Goal: Check status: Check status

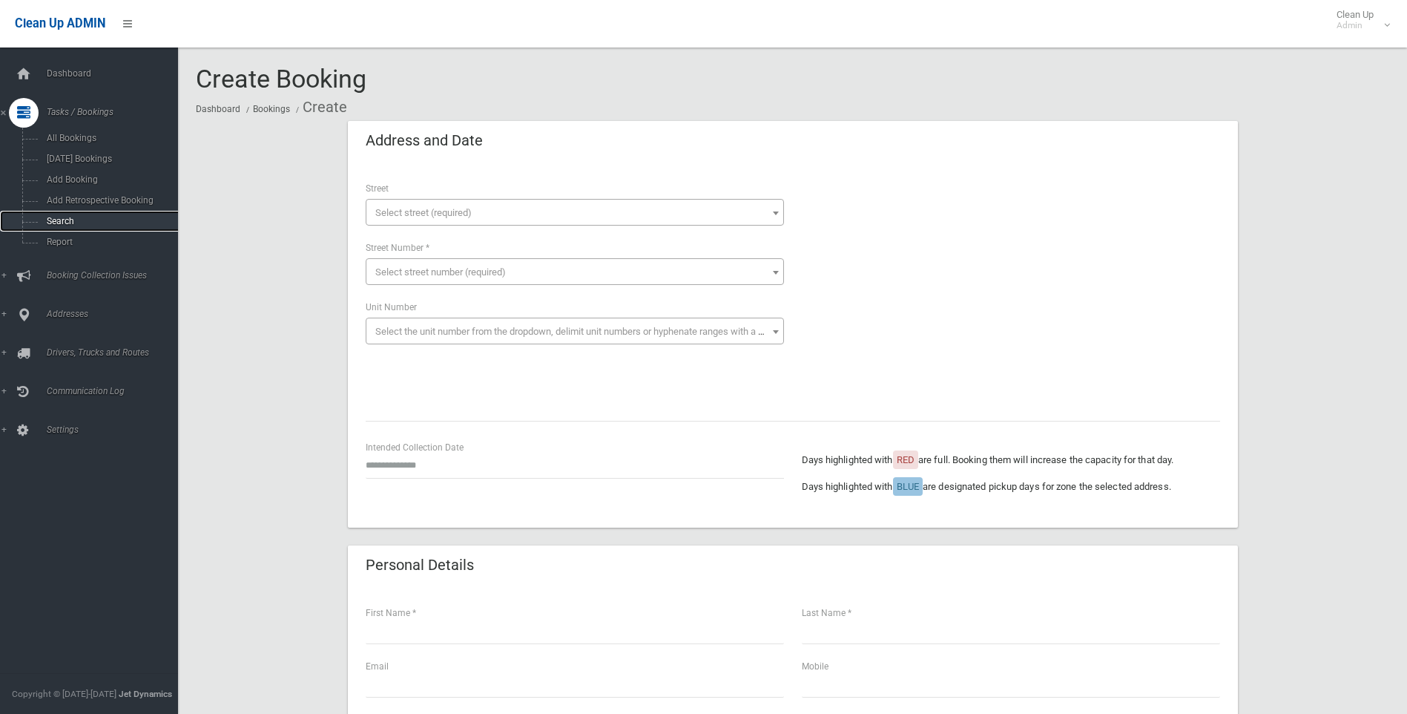
click at [36, 226] on link "Search" at bounding box center [94, 221] width 189 height 21
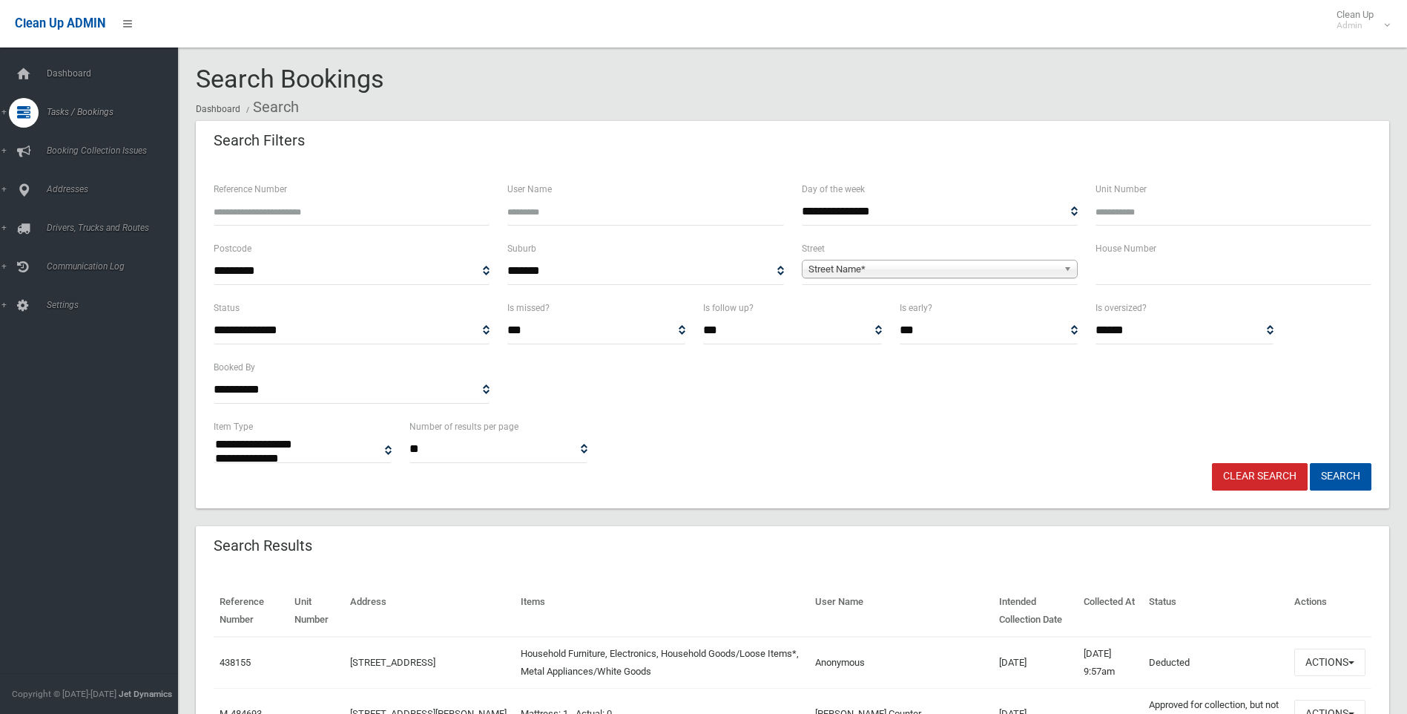
select select
click at [377, 204] on input "Reference Number" at bounding box center [352, 211] width 276 height 27
paste input "******"
type input "******"
click at [1361, 476] on button "Search" at bounding box center [1341, 476] width 62 height 27
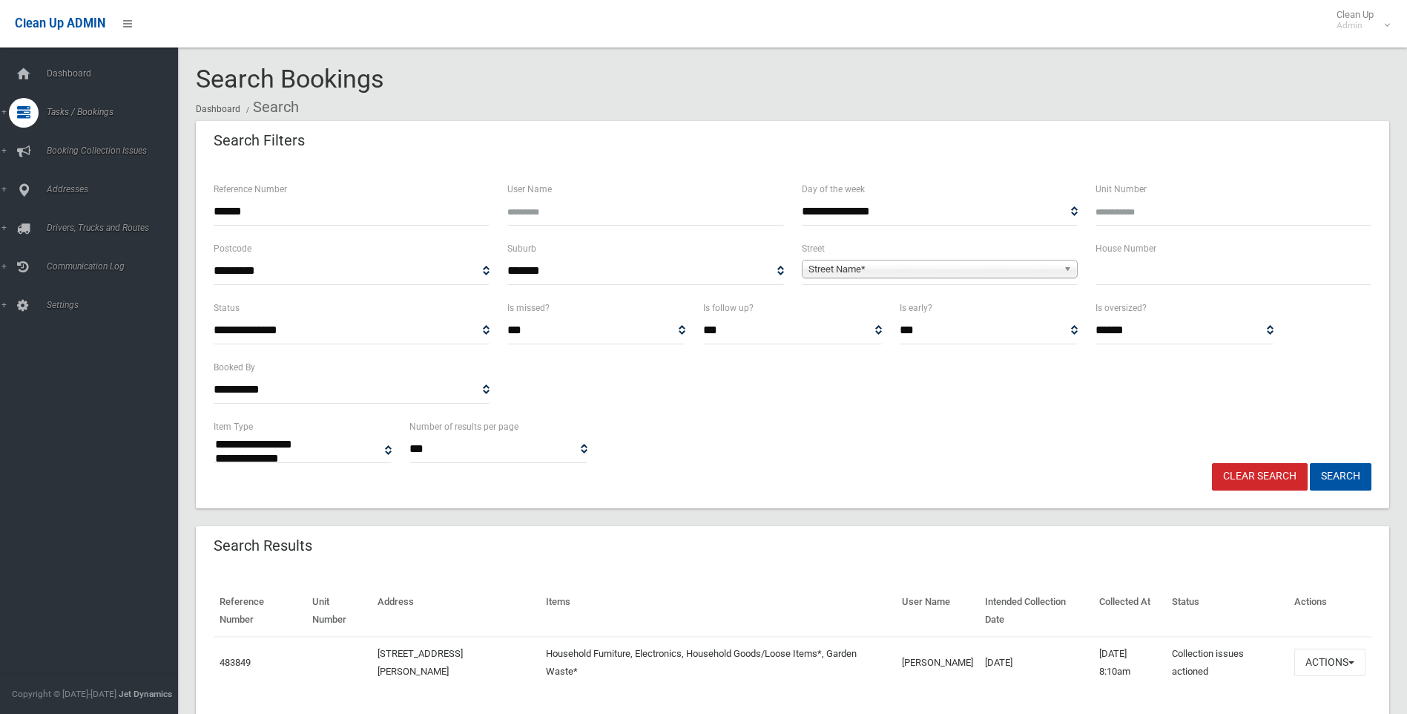
select select
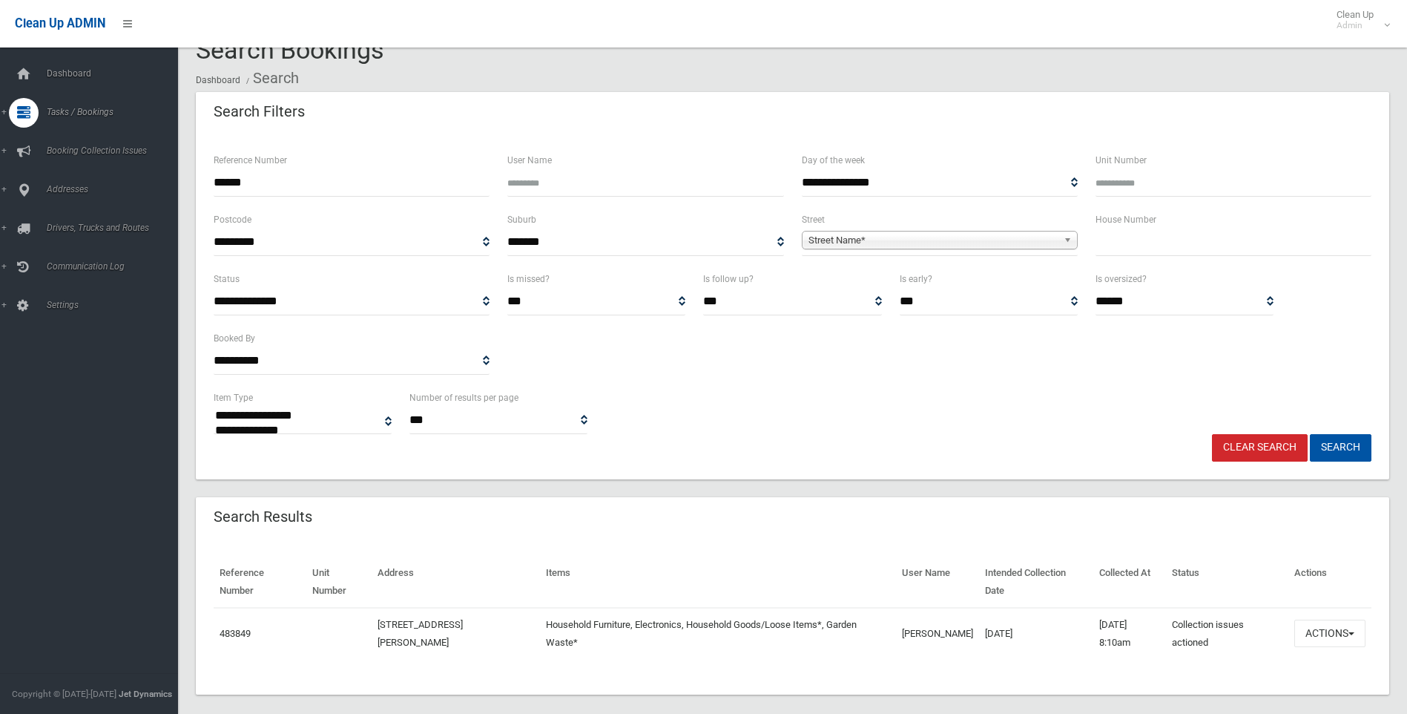
scroll to position [45, 0]
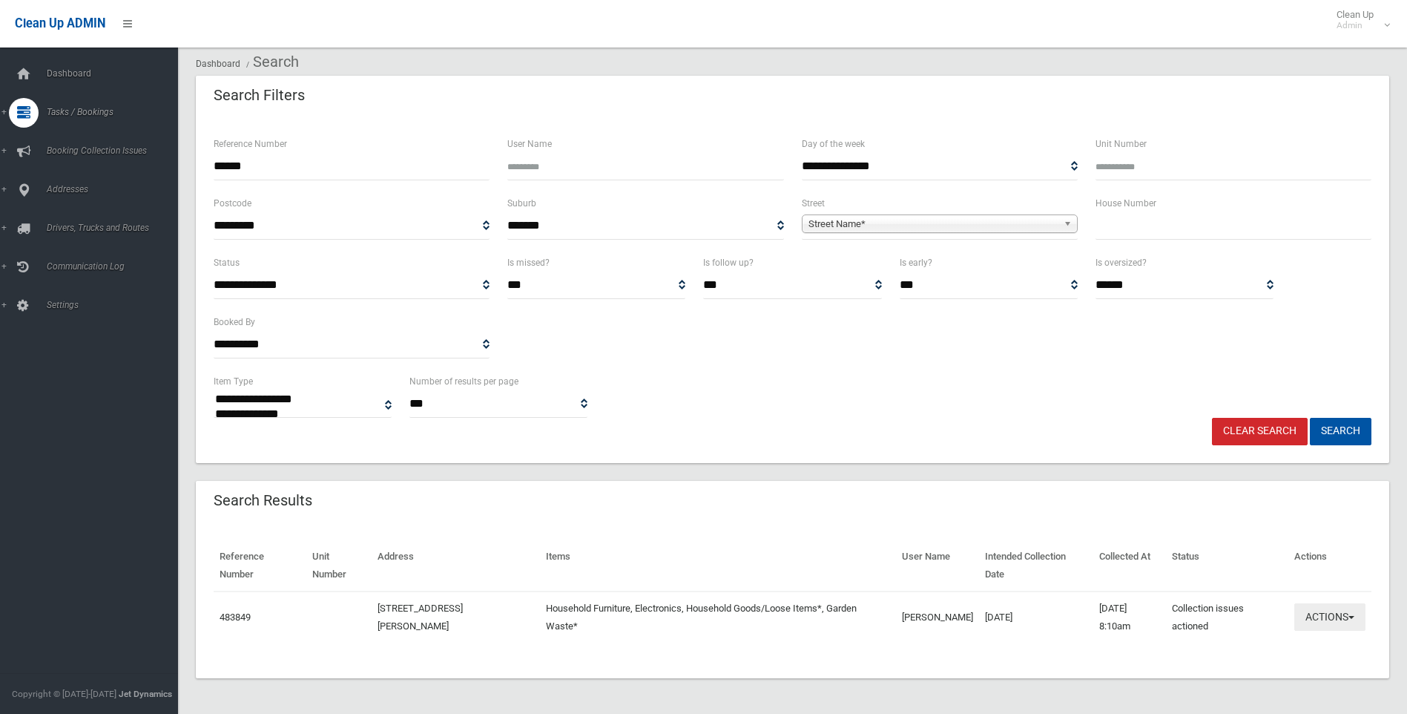
click at [1320, 620] on button "Actions" at bounding box center [1330, 616] width 71 height 27
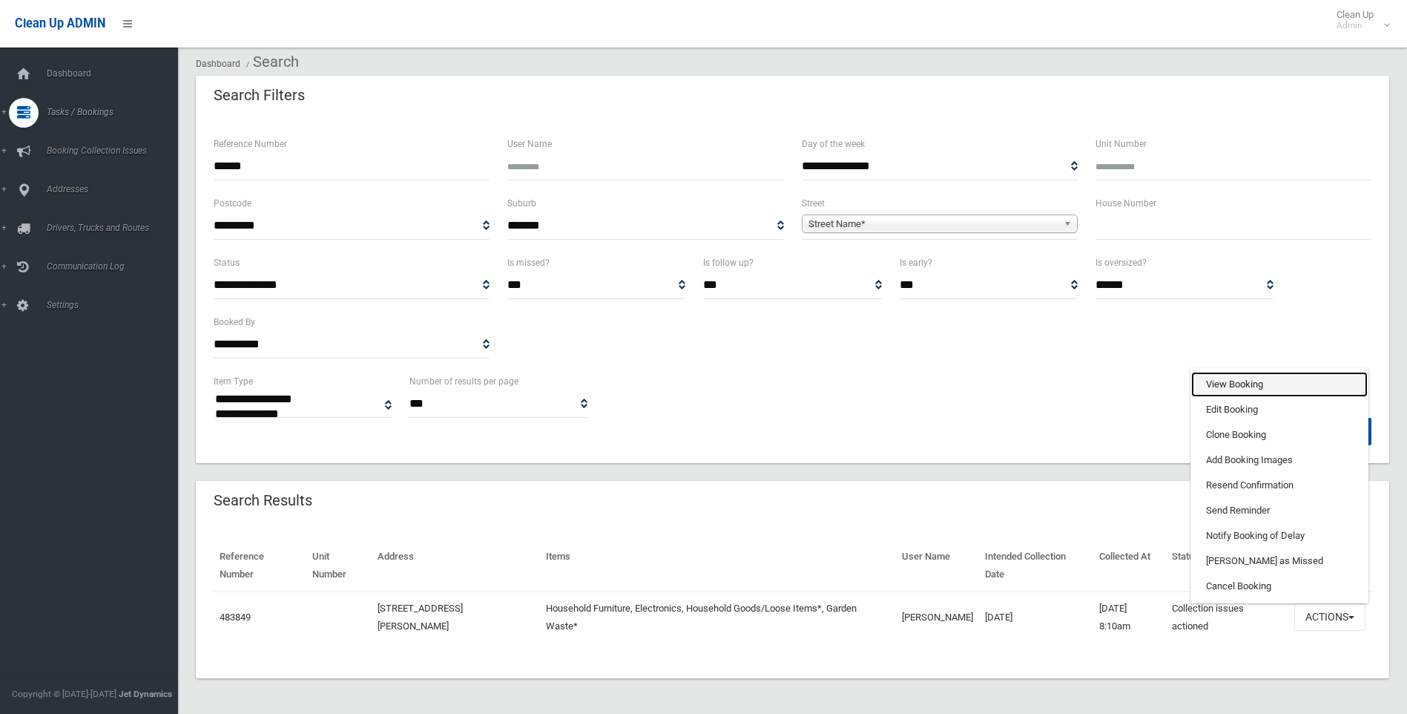
click at [1252, 387] on link "View Booking" at bounding box center [1279, 384] width 177 height 25
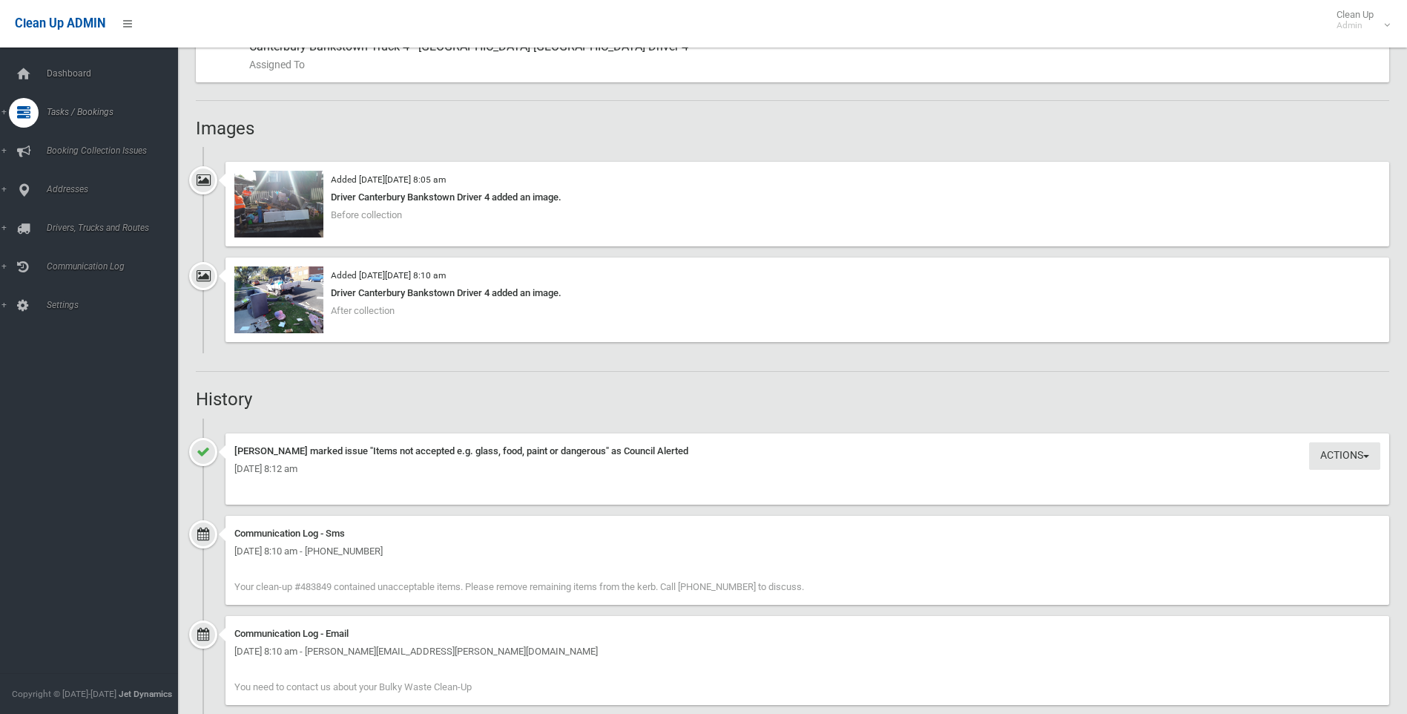
scroll to position [890, 0]
click at [312, 296] on img at bounding box center [278, 301] width 89 height 67
click at [290, 234] on img at bounding box center [278, 205] width 89 height 67
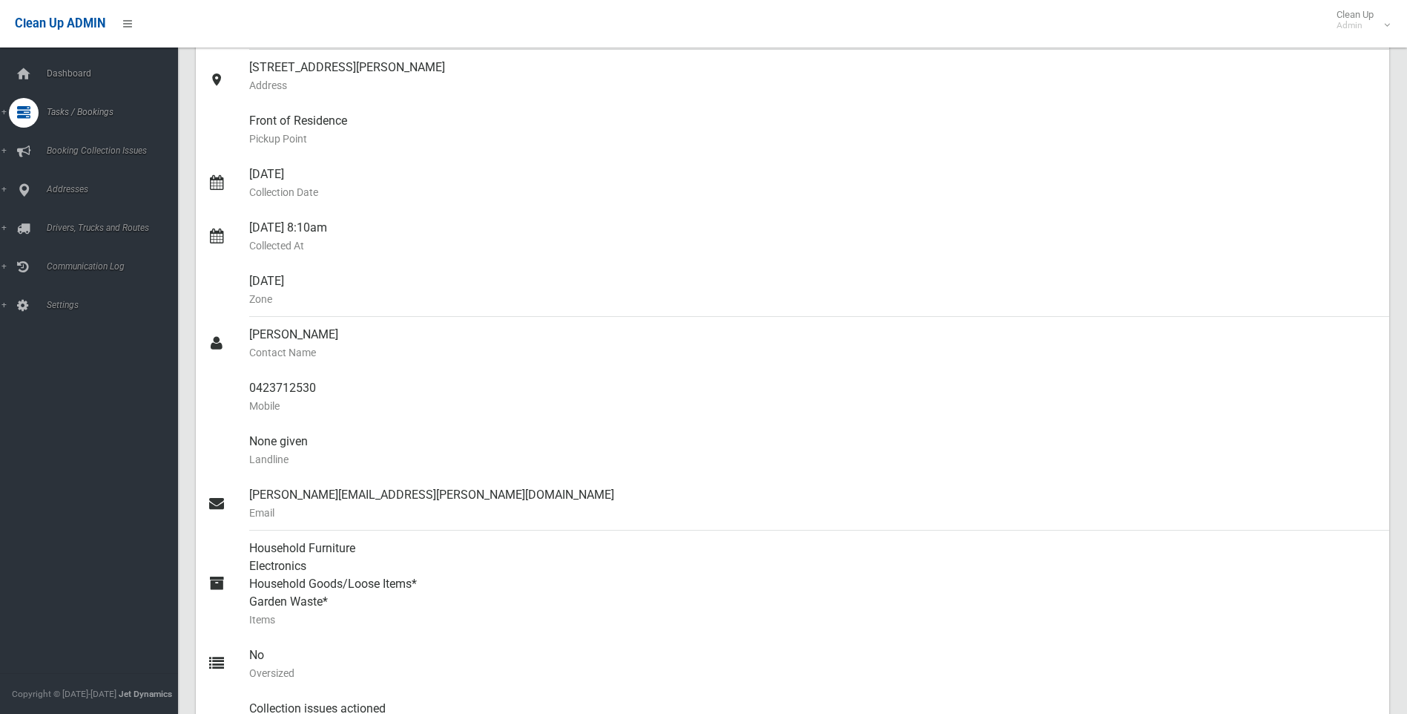
scroll to position [0, 0]
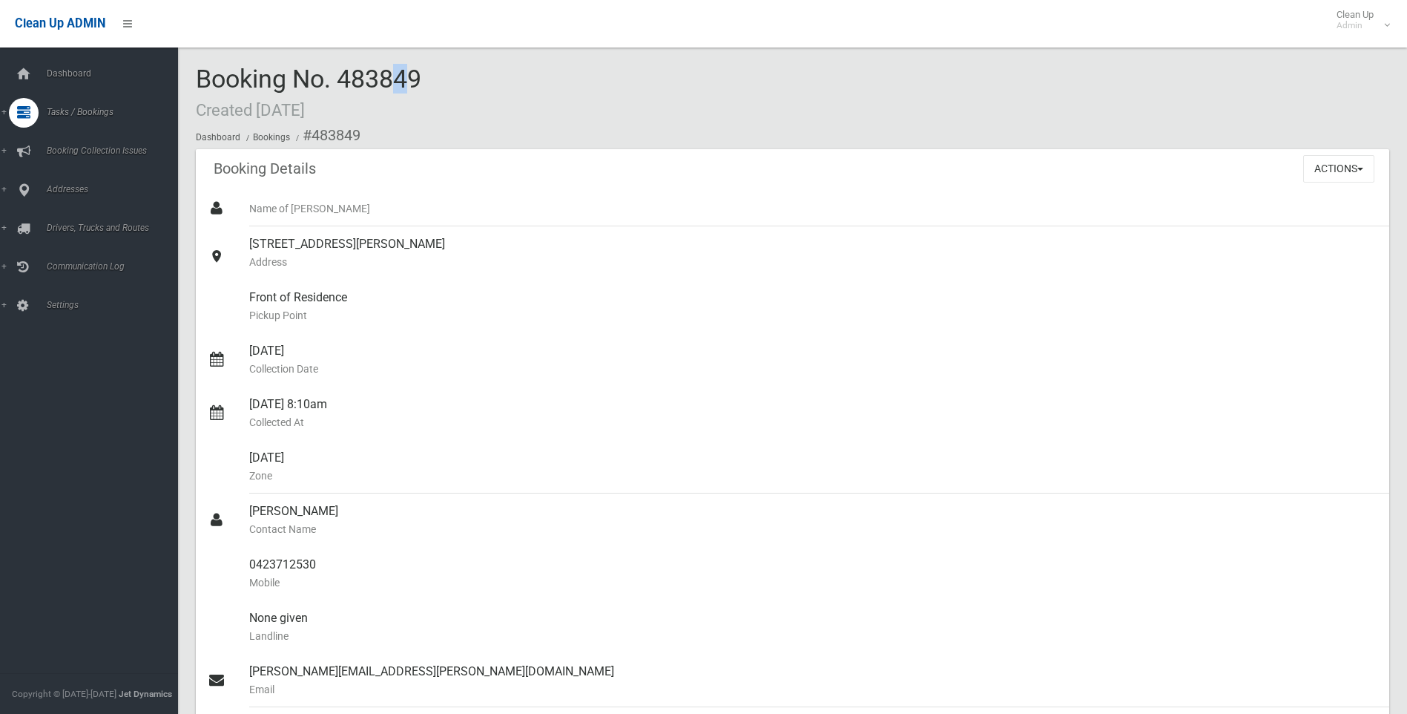
drag, startPoint x: 331, startPoint y: 82, endPoint x: 339, endPoint y: 82, distance: 8.2
click at [339, 82] on span "Booking No. 483849 Created 07/09/2025" at bounding box center [309, 93] width 226 height 58
drag, startPoint x: 364, startPoint y: 72, endPoint x: 356, endPoint y: 74, distance: 7.7
click at [361, 72] on span "Booking No. 483849 Created 07/09/2025" at bounding box center [309, 93] width 226 height 58
click at [347, 78] on span "Booking No. 483849 Created 07/09/2025" at bounding box center [309, 93] width 226 height 58
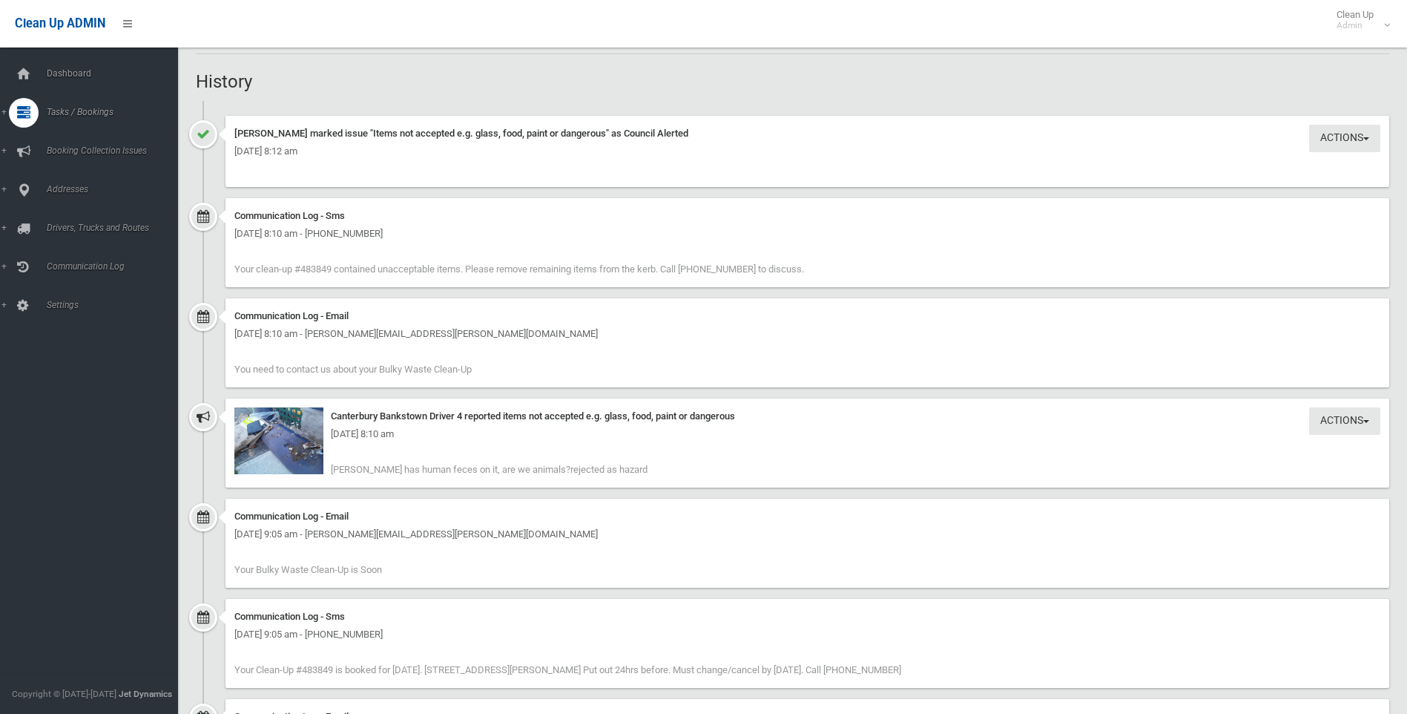
scroll to position [1335, 0]
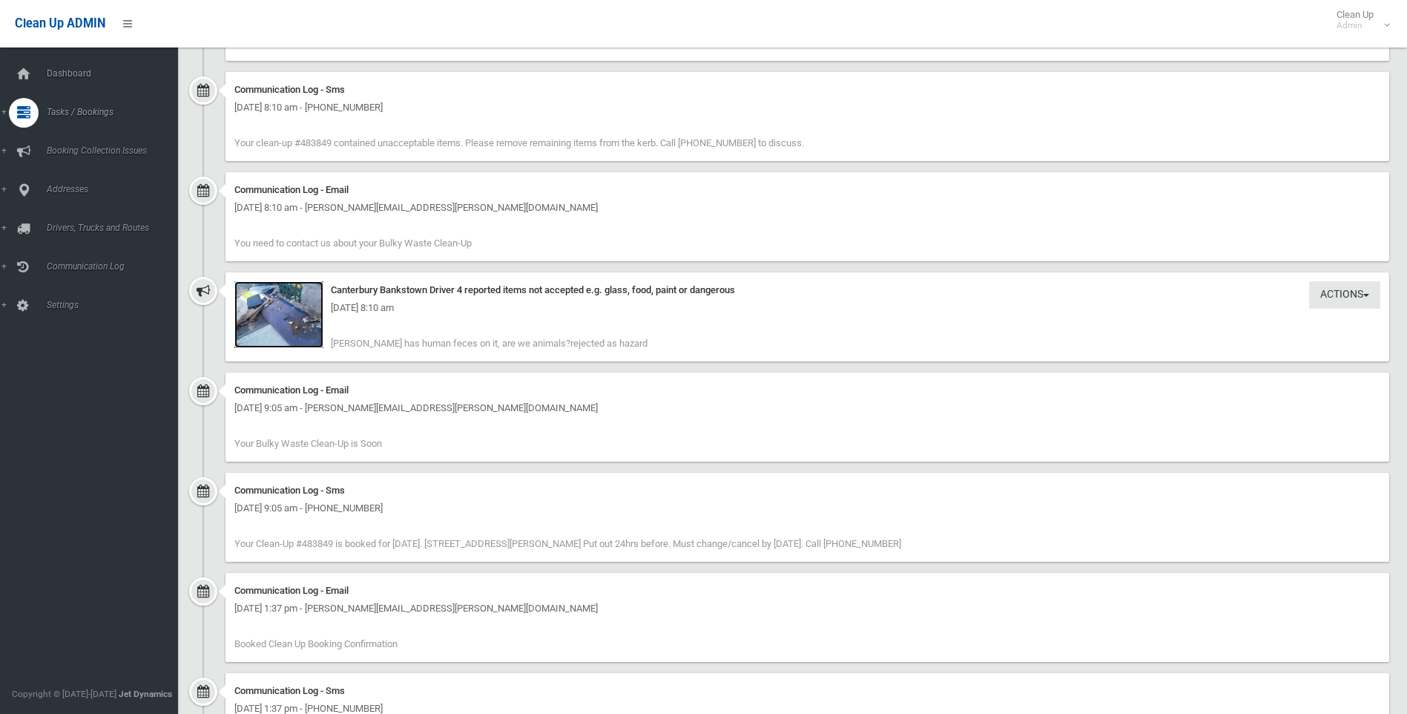
click at [302, 328] on img at bounding box center [278, 314] width 89 height 67
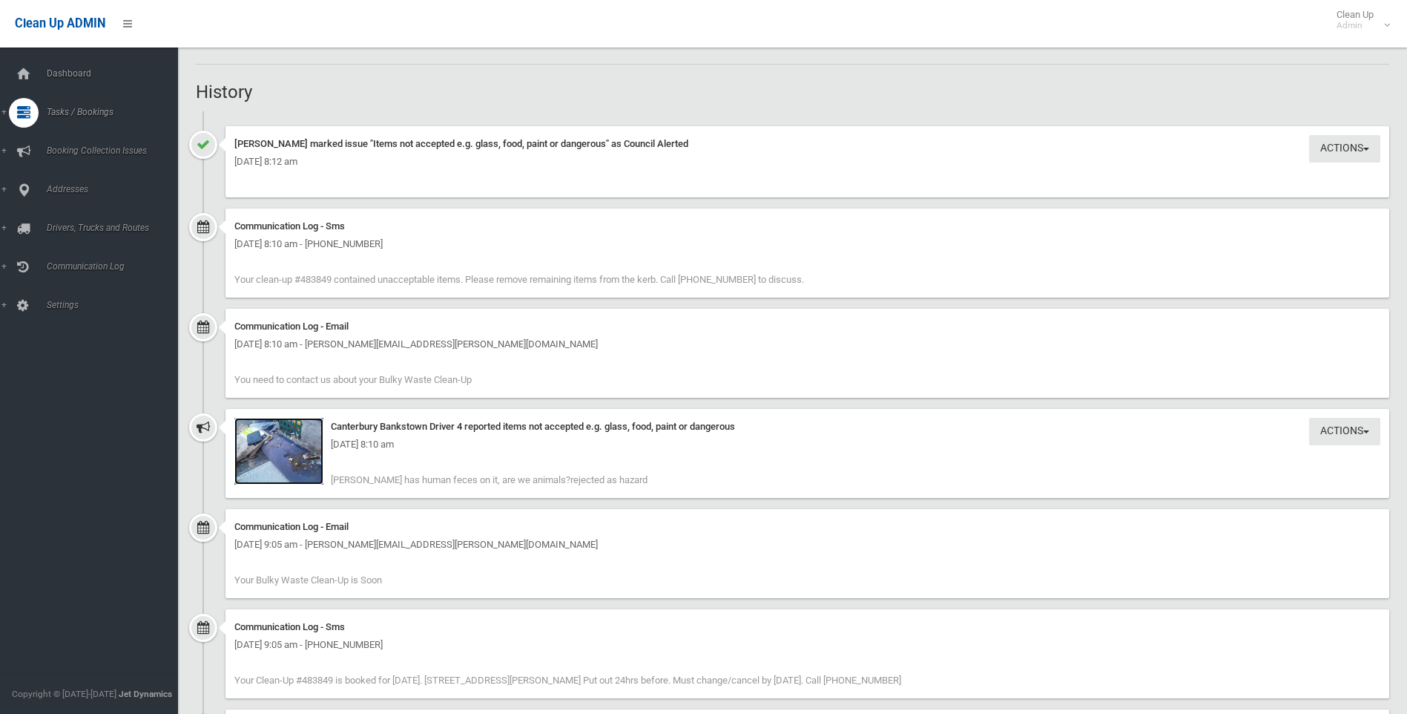
scroll to position [1273, 0]
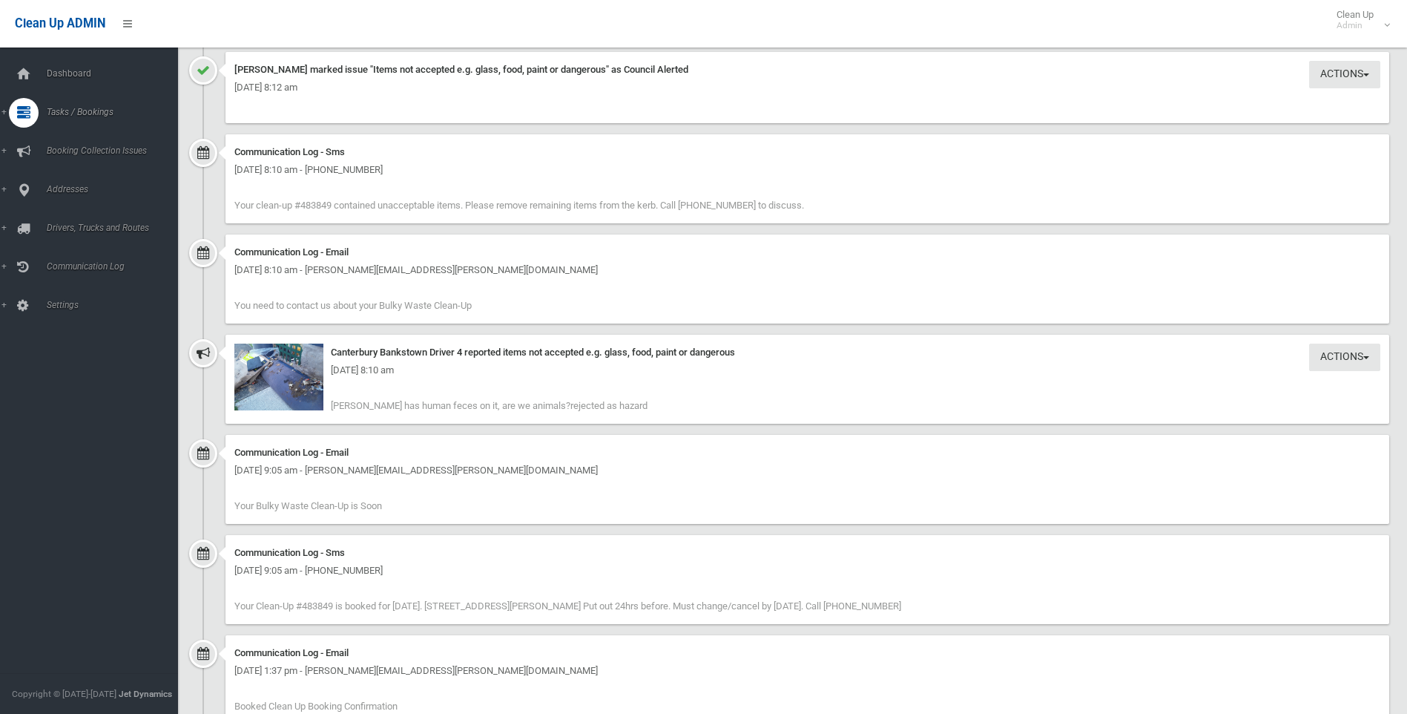
drag, startPoint x: 331, startPoint y: 352, endPoint x: 640, endPoint y: 407, distance: 313.5
click at [640, 407] on div "Actions Take Action Canterbury Bankstown Driver 4 reported items not accepted e…" at bounding box center [808, 379] width 1164 height 89
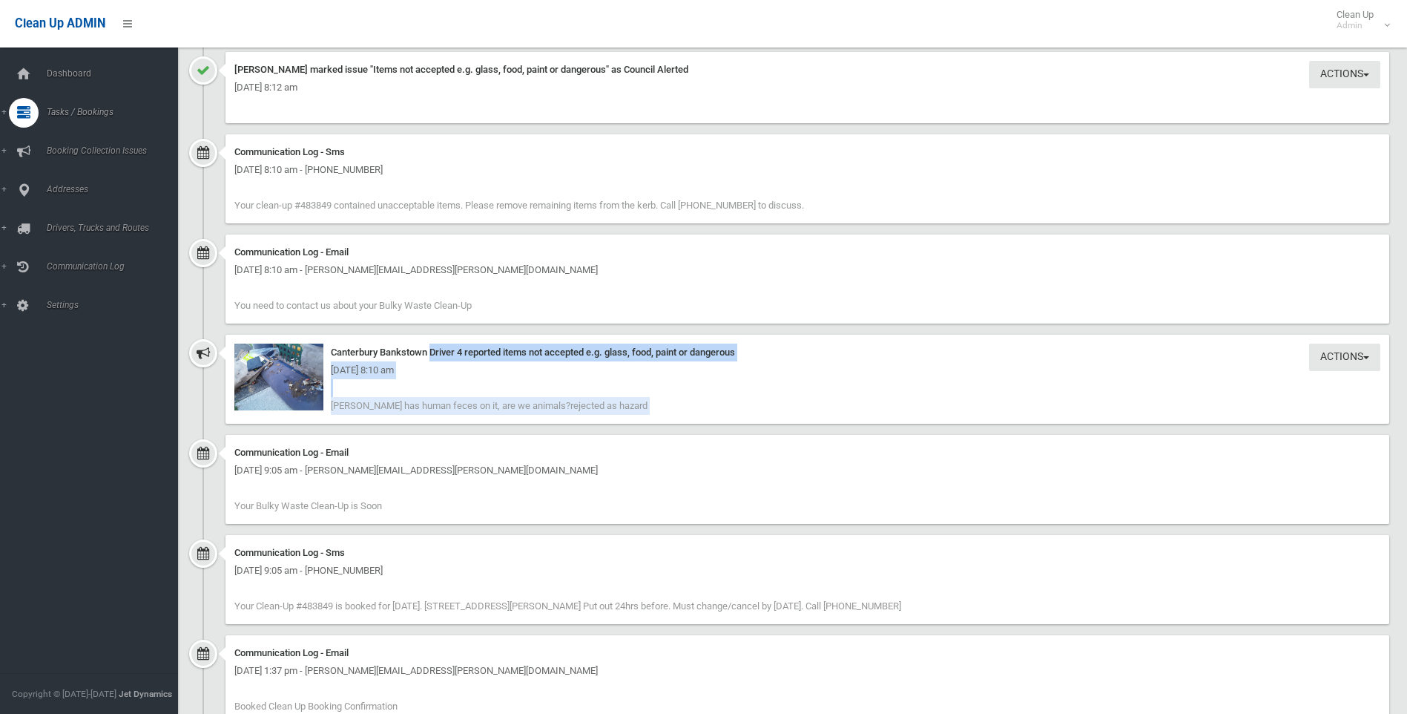
drag, startPoint x: 569, startPoint y: 374, endPoint x: 335, endPoint y: 352, distance: 235.5
click at [335, 352] on div "Actions Take Action Canterbury Bankstown Driver 4 reported items not accepted e…" at bounding box center [808, 379] width 1164 height 89
click at [335, 352] on div "Canterbury Bankstown Driver 4 reported items not accepted e.g. glass, food, pai…" at bounding box center [807, 352] width 1146 height 18
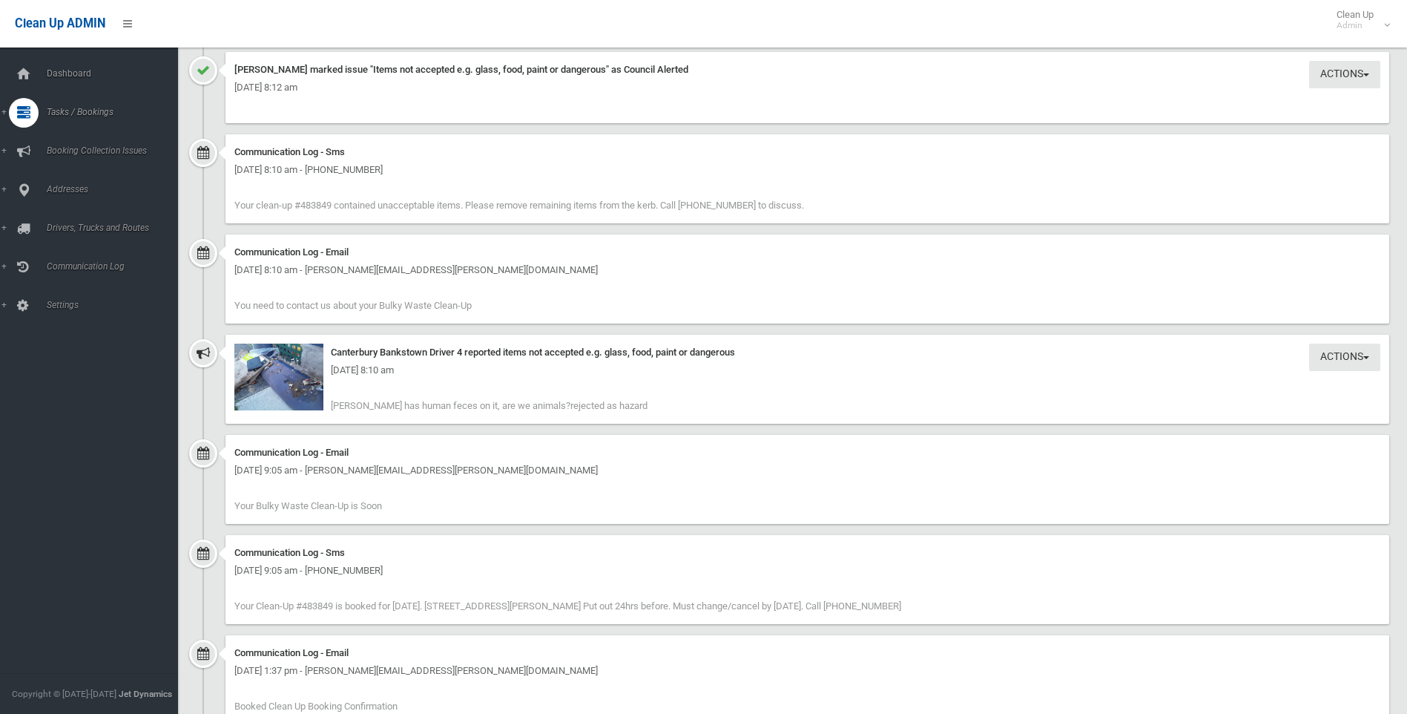
click at [316, 364] on div "Wednesday 24th September 2025 - 8:10 am" at bounding box center [807, 370] width 1146 height 18
click at [292, 371] on div "Wednesday 24th September 2025 - 8:10 am" at bounding box center [807, 370] width 1146 height 18
click at [299, 388] on img at bounding box center [278, 376] width 89 height 67
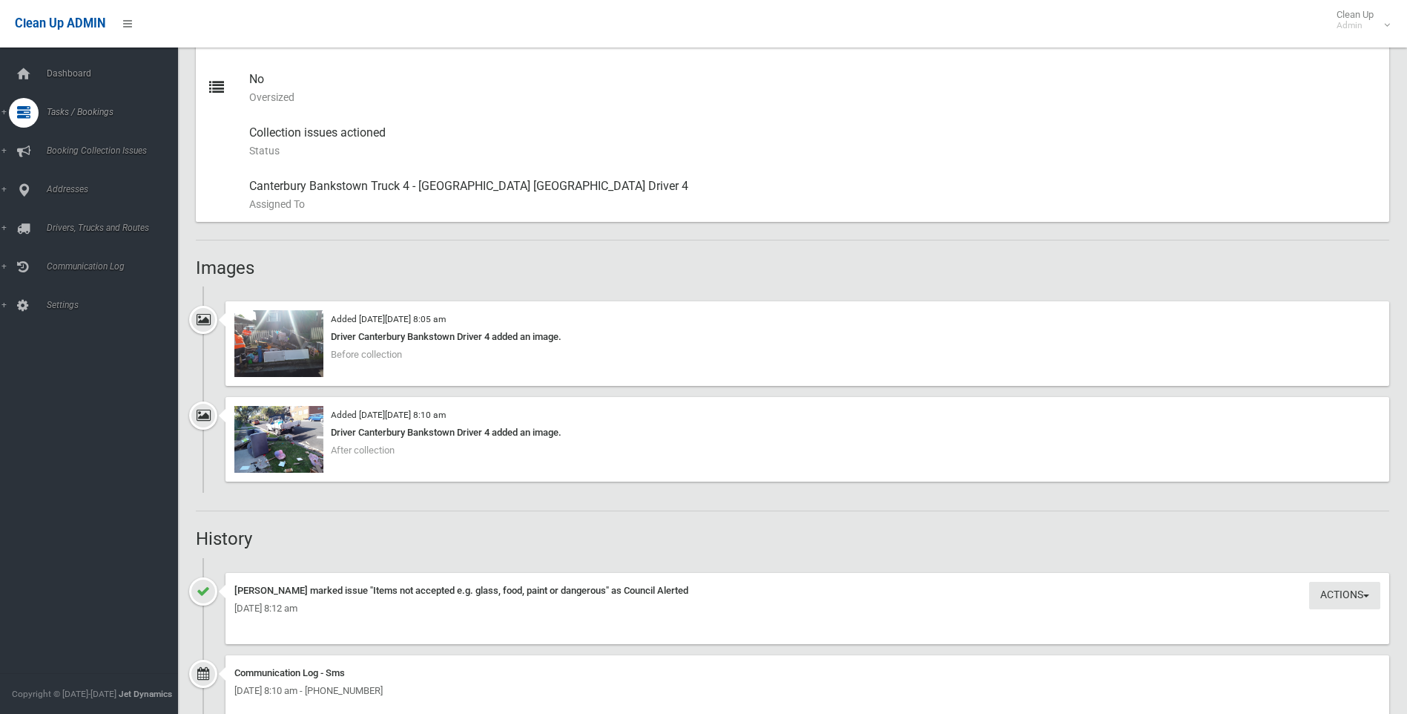
scroll to position [680, 0]
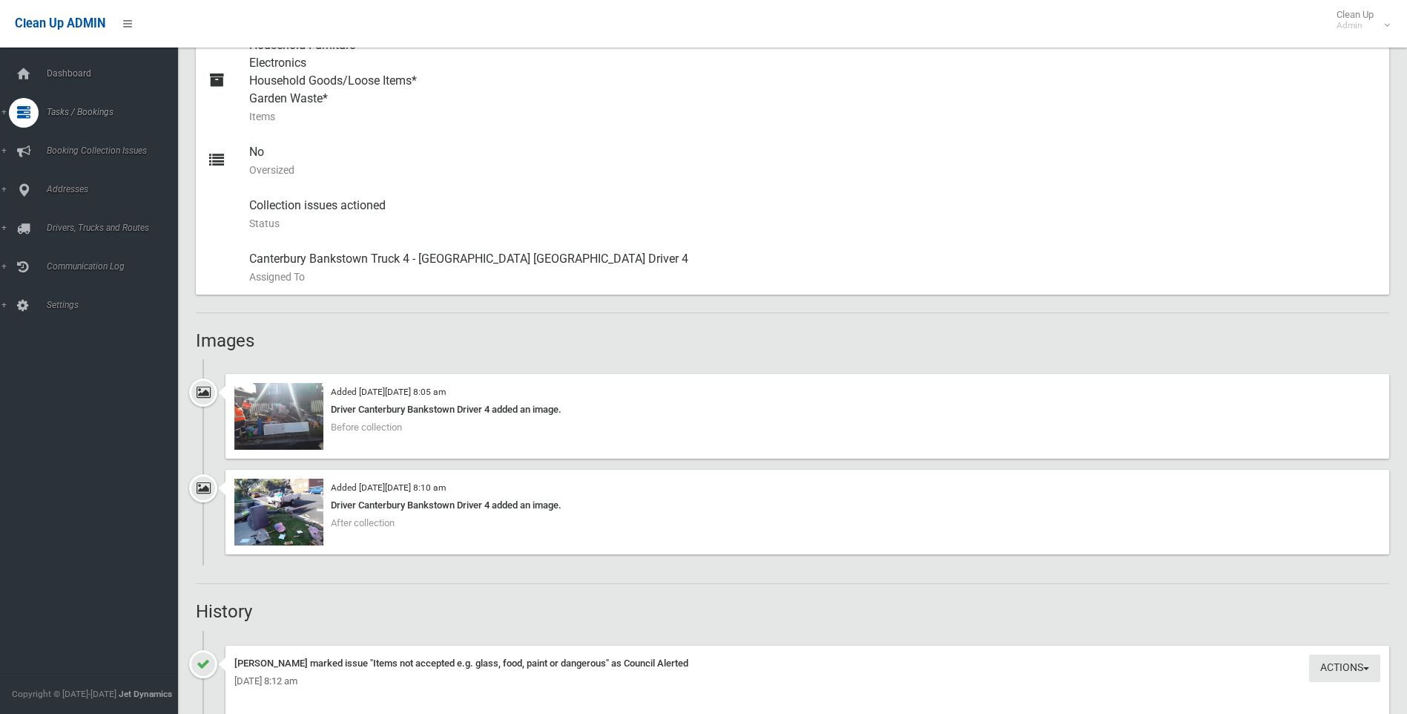
drag, startPoint x: 541, startPoint y: 527, endPoint x: 217, endPoint y: 345, distance: 371.7
click at [217, 345] on div "Booking Details Actions View Booking Edit Booking Clone Booking Add Booking Ima…" at bounding box center [793, 449] width 1194 height 1959
click at [250, 352] on div "Booking Details Actions View Booking Edit Booking Clone Booking Add Booking Ima…" at bounding box center [793, 449] width 1194 height 1959
drag, startPoint x: 194, startPoint y: 341, endPoint x: 596, endPoint y: 510, distance: 436.2
click at [596, 510] on section "Booking No. 483849 Created 07/09/2025 Dashboard Bookings #483849 Booking Detail…" at bounding box center [792, 421] width 1229 height 2070
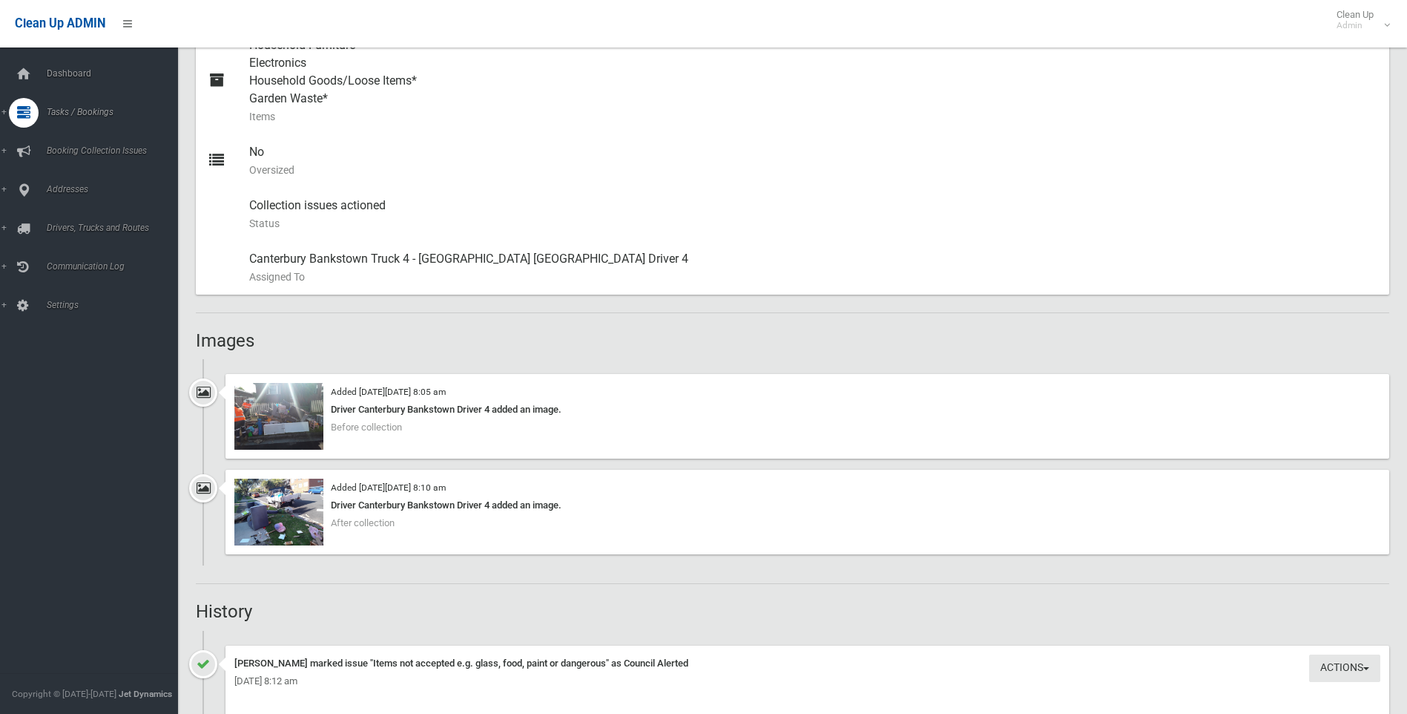
click at [630, 546] on div "Added on Wed 24th September, 2025 at 8:10 am Driver Canterbury Bankstown Driver…" at bounding box center [808, 512] width 1164 height 85
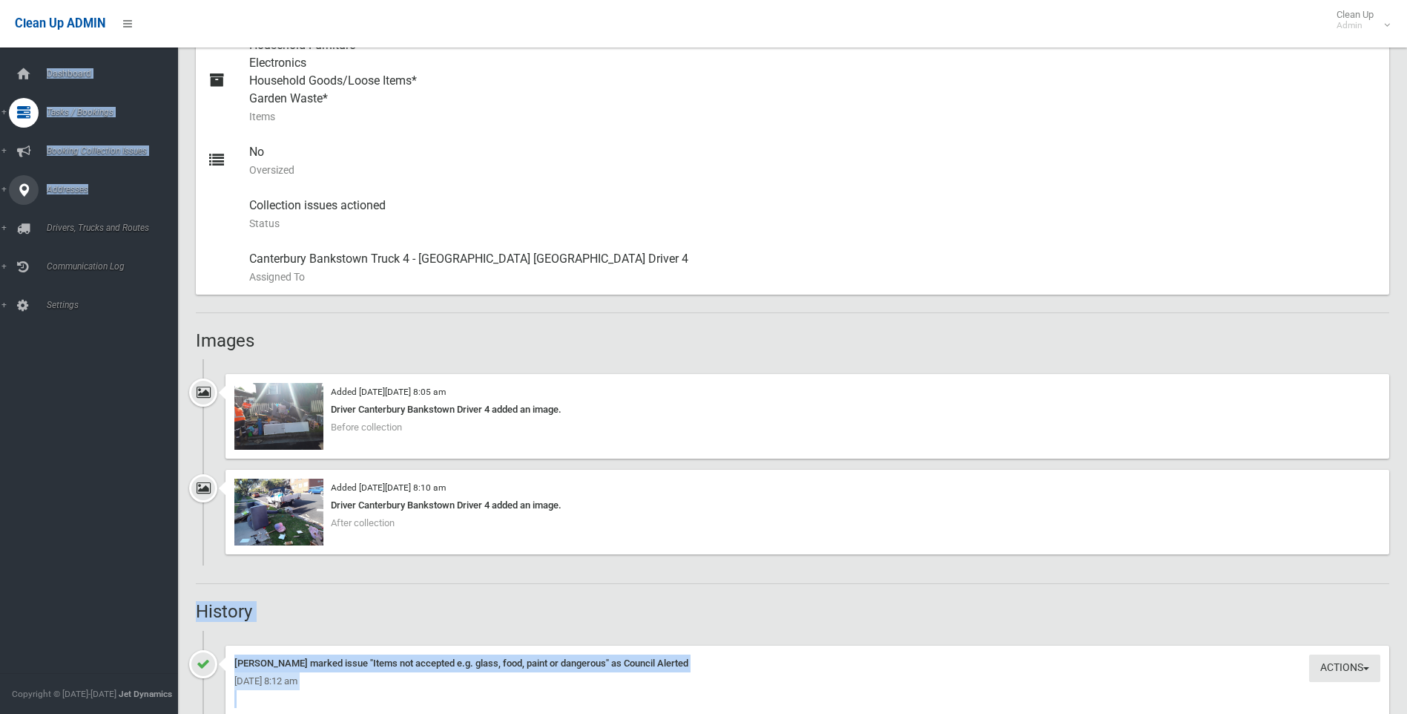
drag, startPoint x: 521, startPoint y: 539, endPoint x: 166, endPoint y: 310, distance: 422.3
click at [168, 315] on div "Booking No. 483849 Created 07/09/2025 Dashboard Bookings #483849 Booking Detail…" at bounding box center [703, 396] width 1407 height 2117
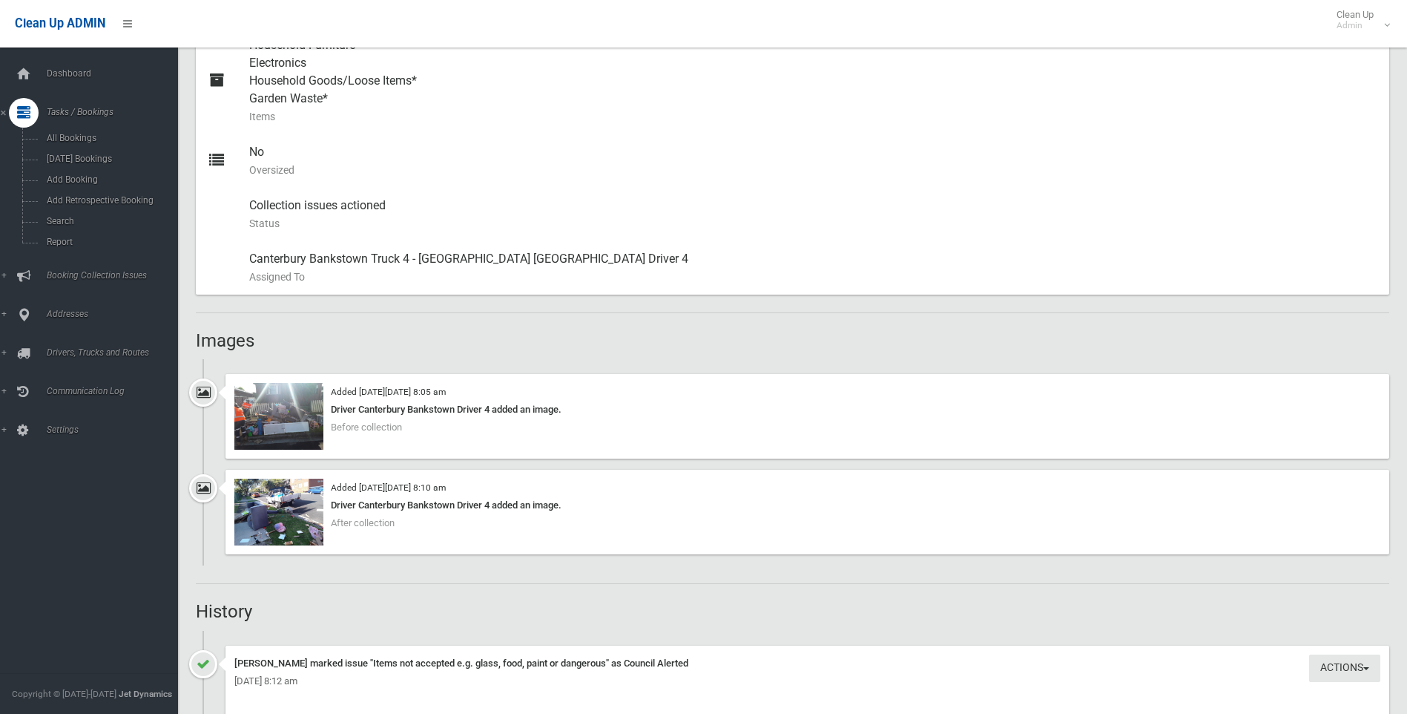
click at [241, 328] on div "Booking Details Actions View Booking Edit Booking Clone Booking Add Booking Ima…" at bounding box center [793, 449] width 1194 height 1959
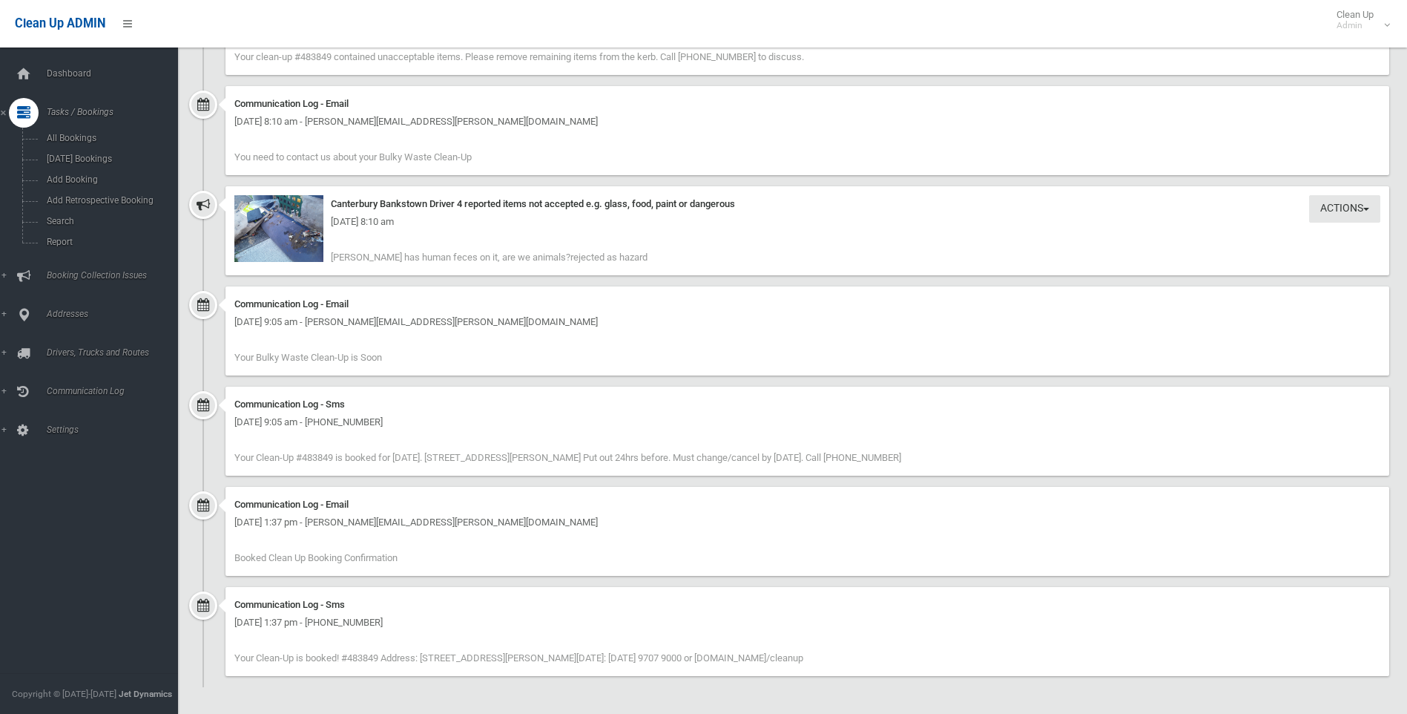
scroll to position [754, 0]
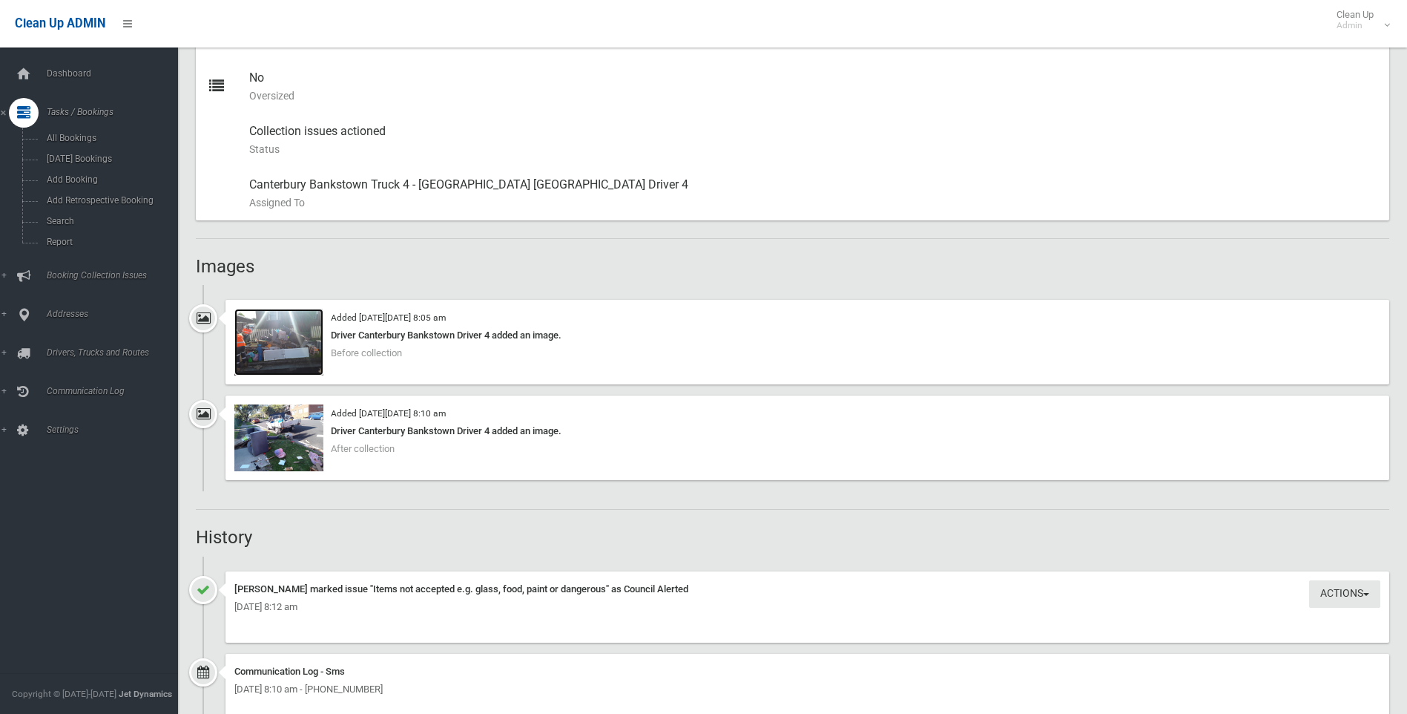
click at [279, 348] on img at bounding box center [278, 342] width 89 height 67
